Goal: Navigation & Orientation: Find specific page/section

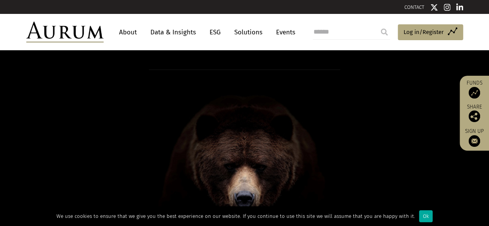
click at [255, 31] on link "Solutions" at bounding box center [248, 32] width 36 height 14
